Goal: Find specific page/section

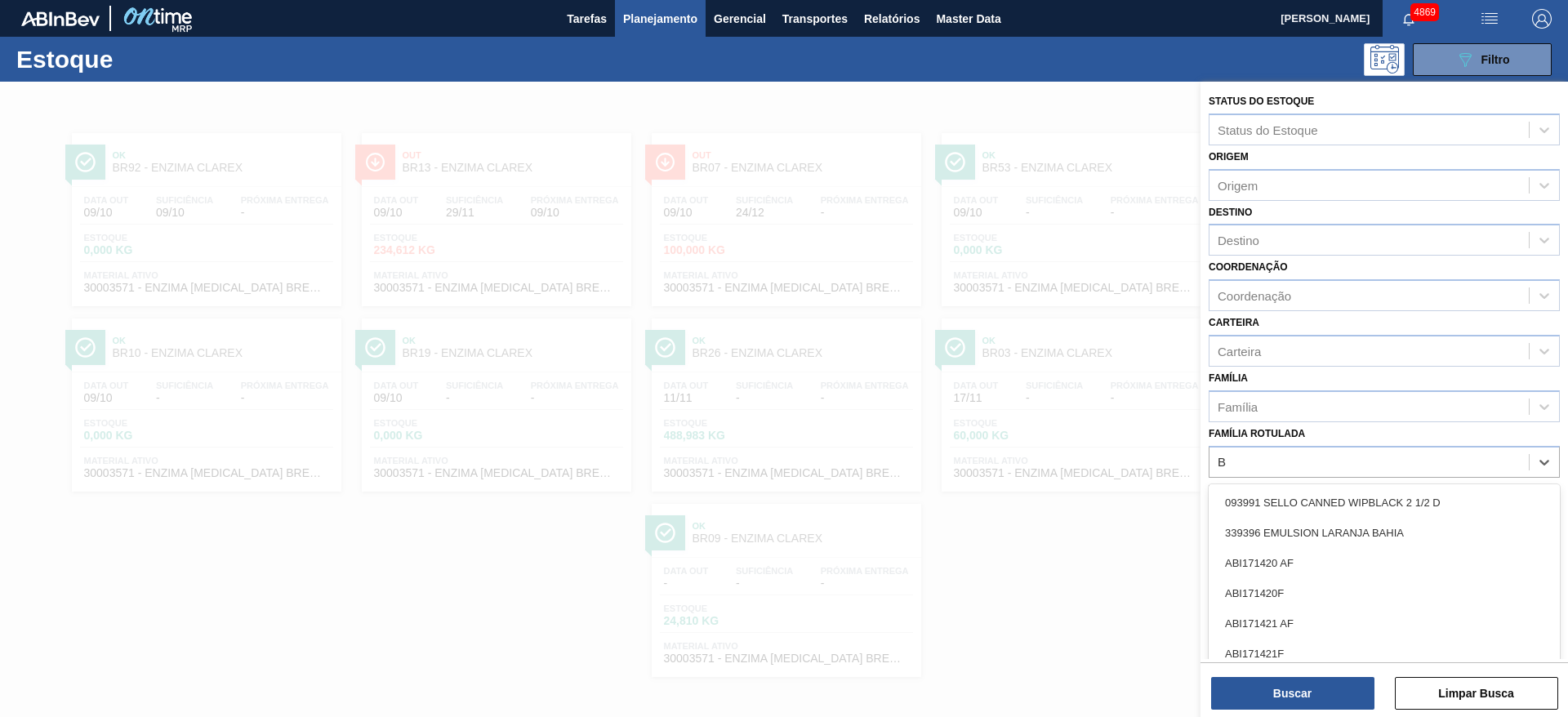
scroll to position [1, 0]
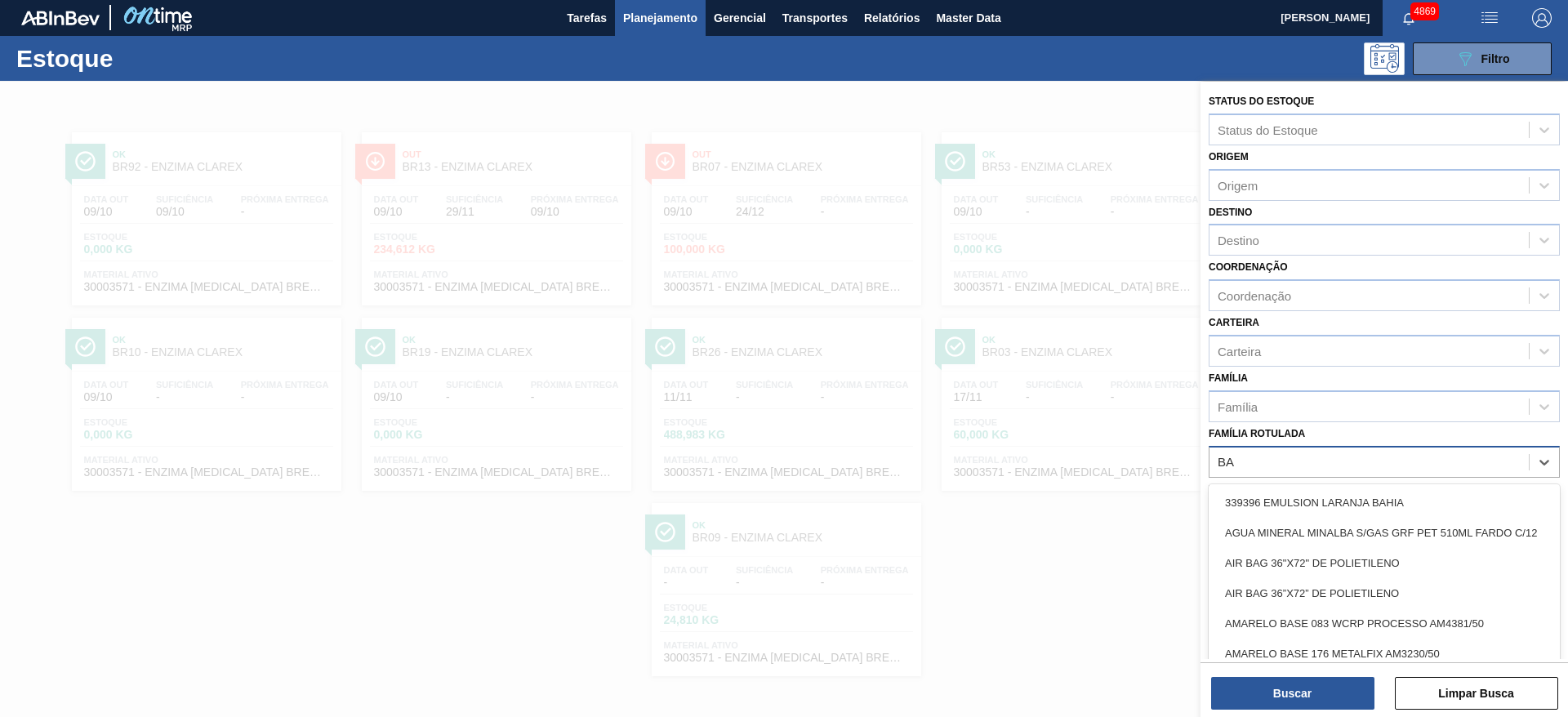
type Rotulada "B"
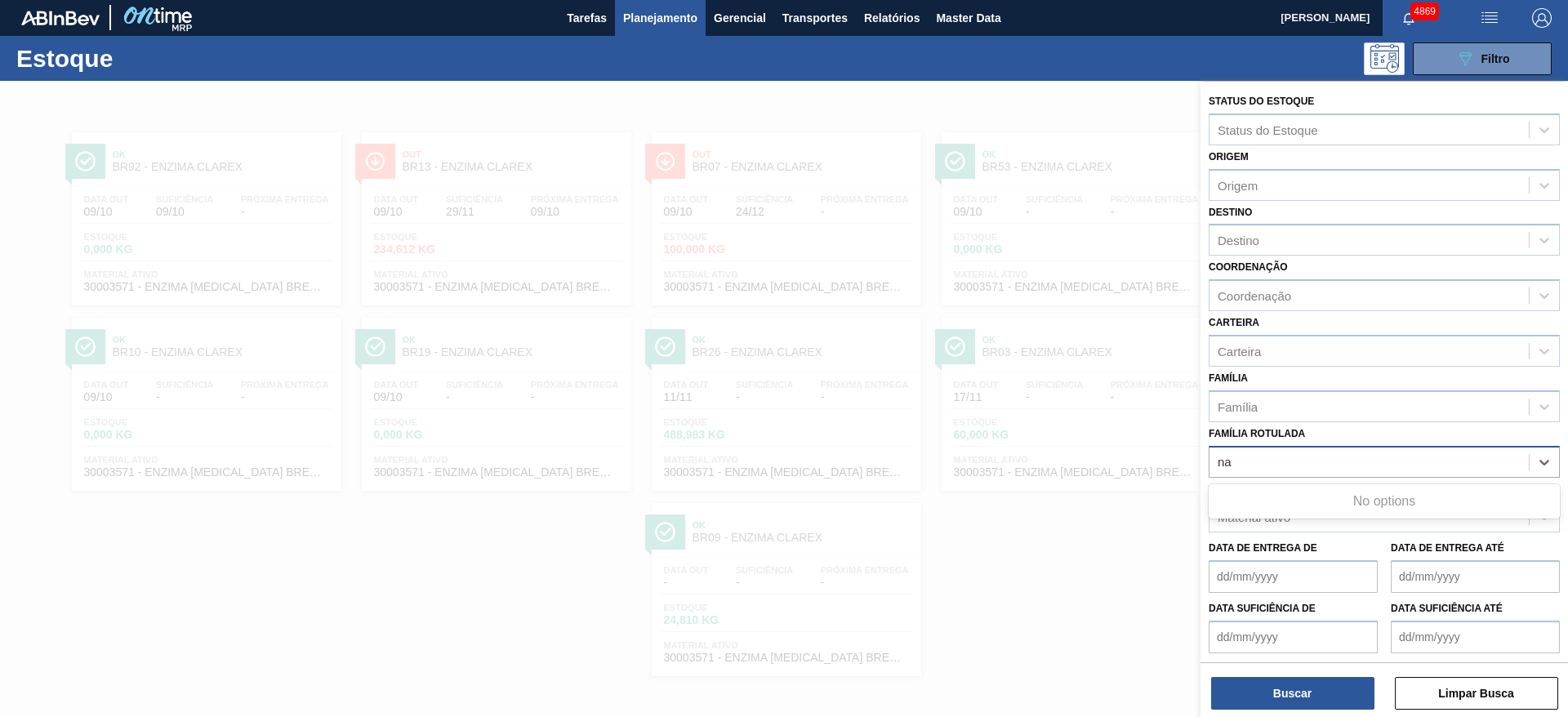
type Rotulada "n"
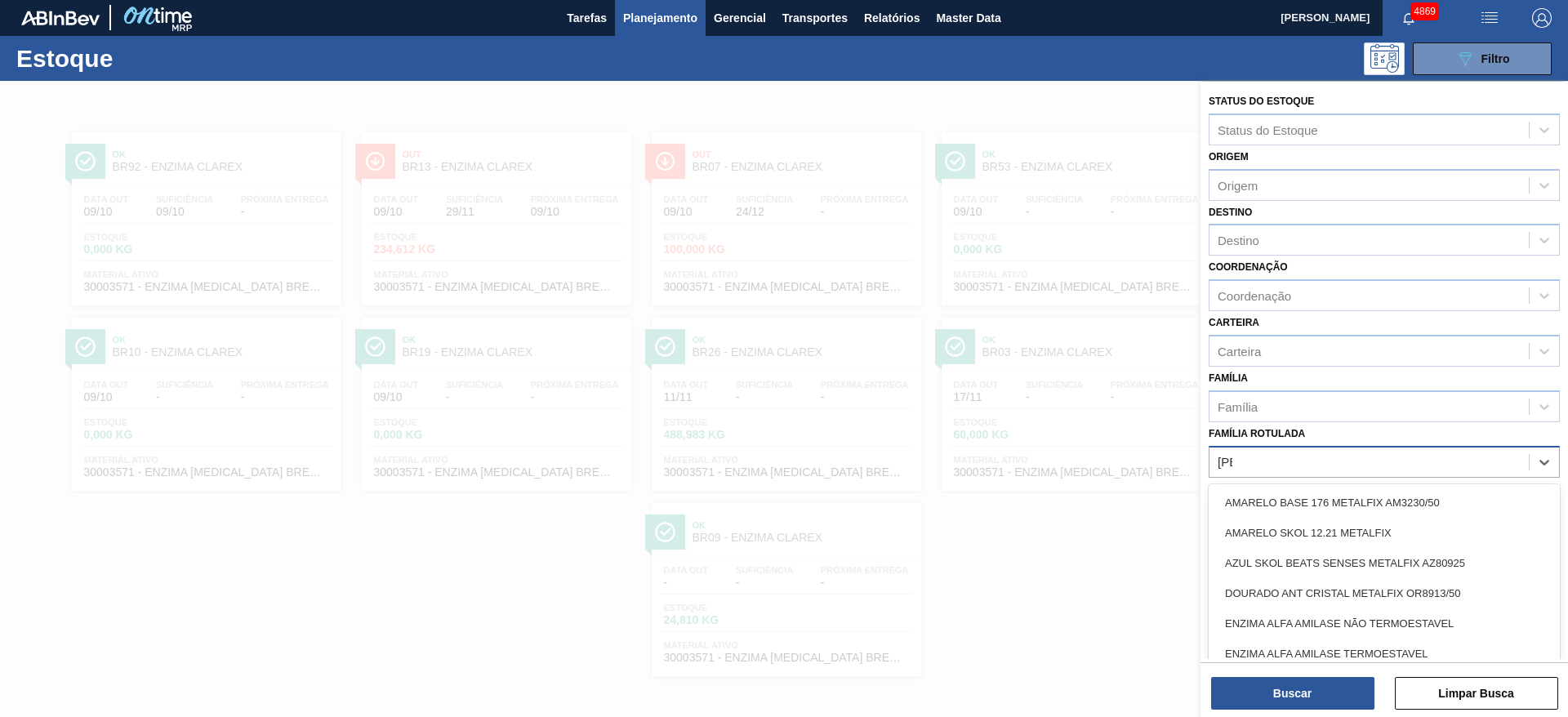
type Rotulada "alfa"
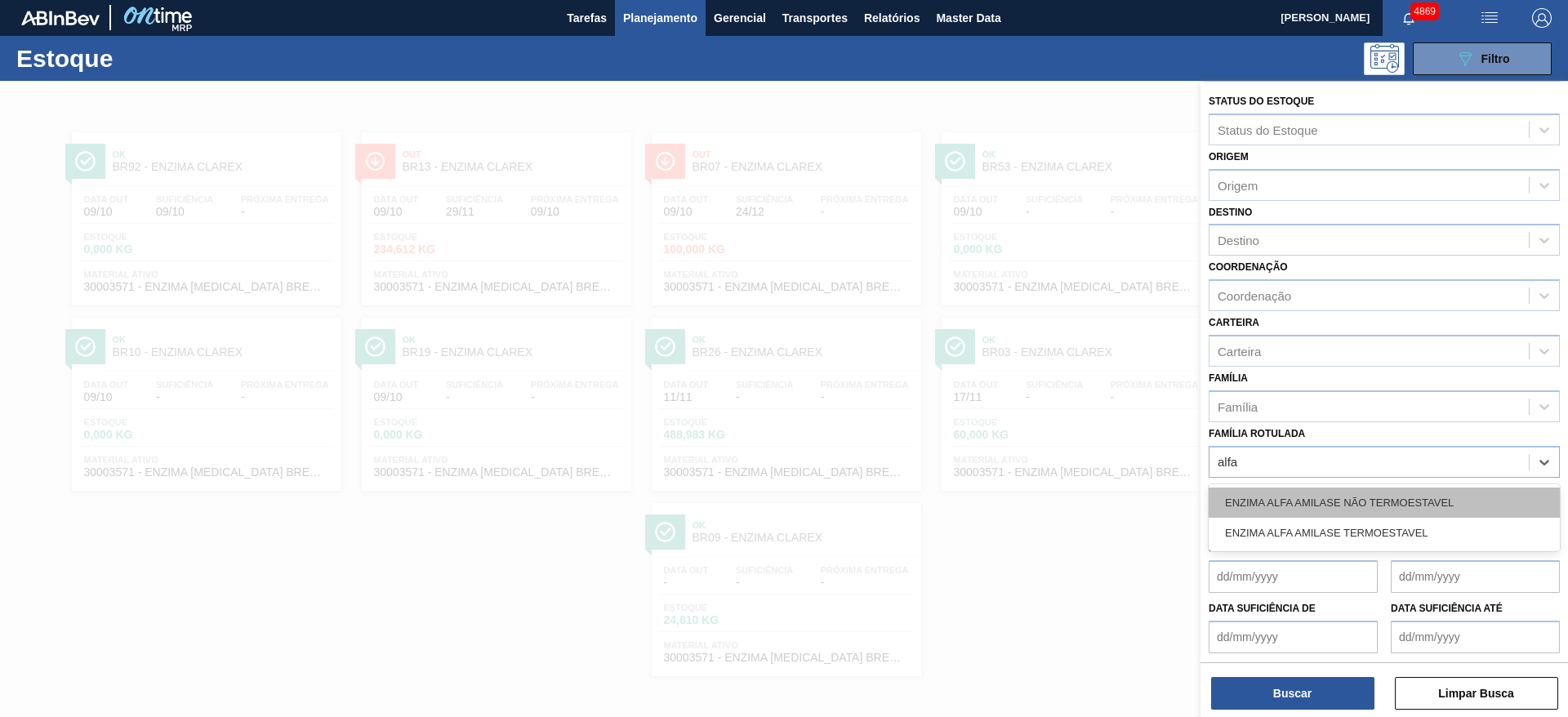
click at [1287, 506] on div "ENZIMA ALFA AMILASE NÃO TERMOESTAVEL" at bounding box center [1384, 503] width 351 height 30
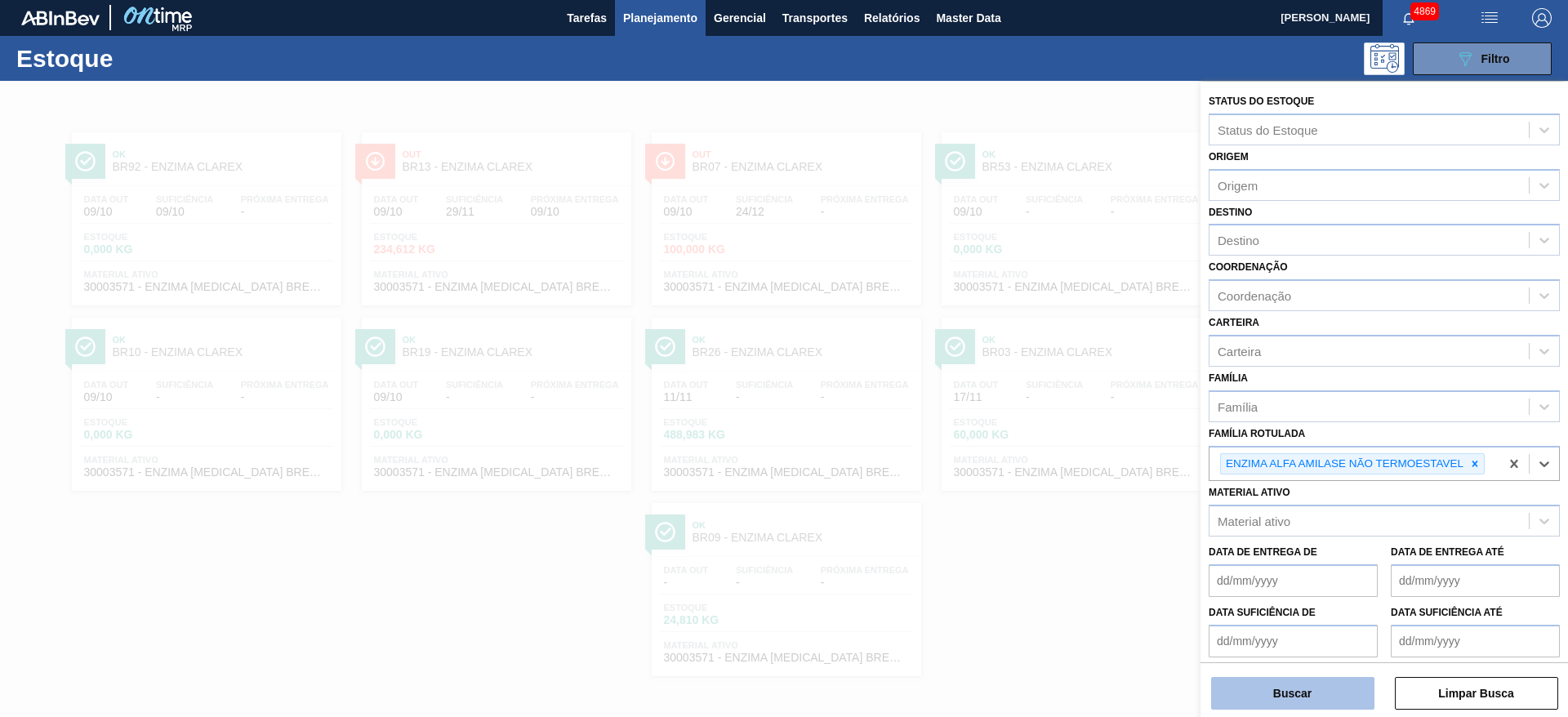
click at [1298, 694] on button "Buscar" at bounding box center [1293, 694] width 164 height 33
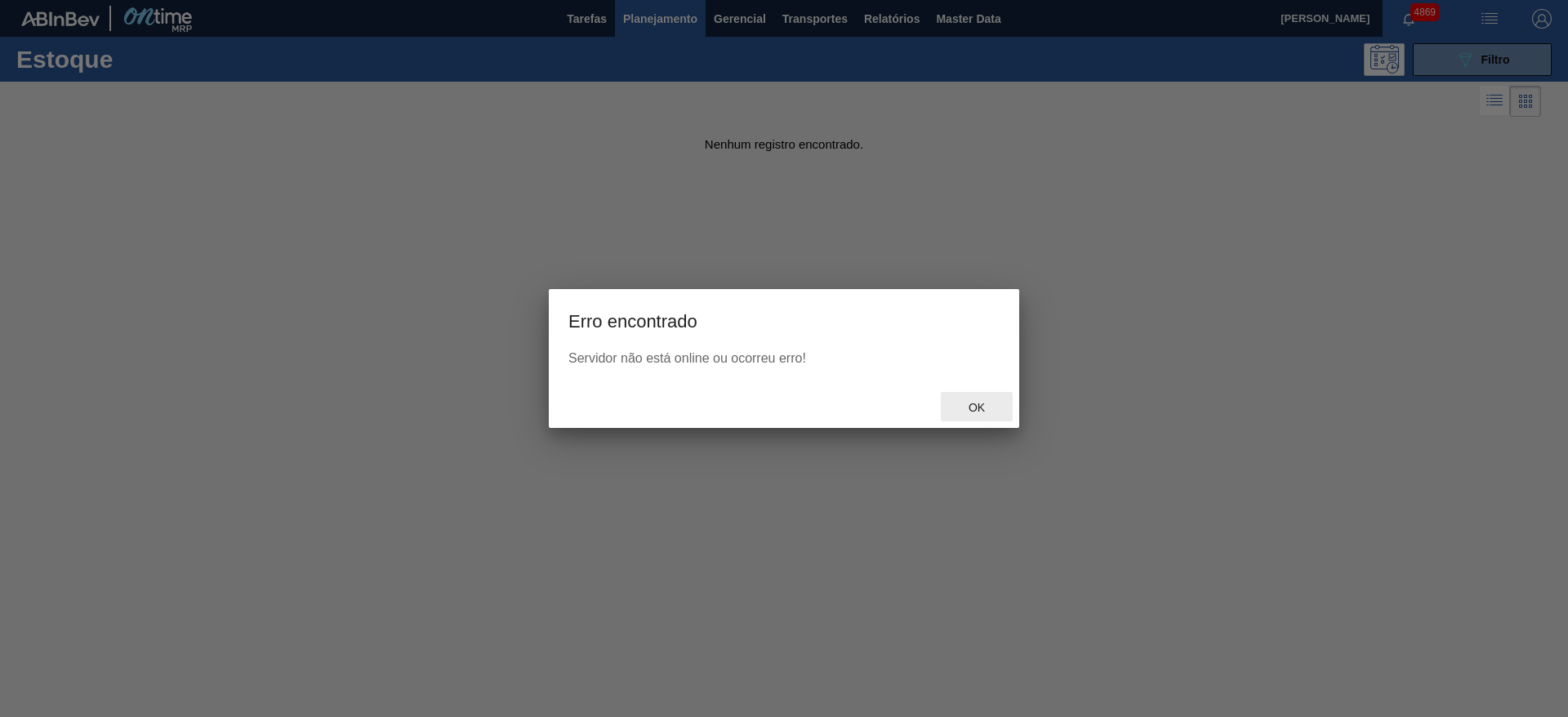
click at [964, 407] on span "Ok" at bounding box center [977, 408] width 43 height 13
